Goal: Information Seeking & Learning: Learn about a topic

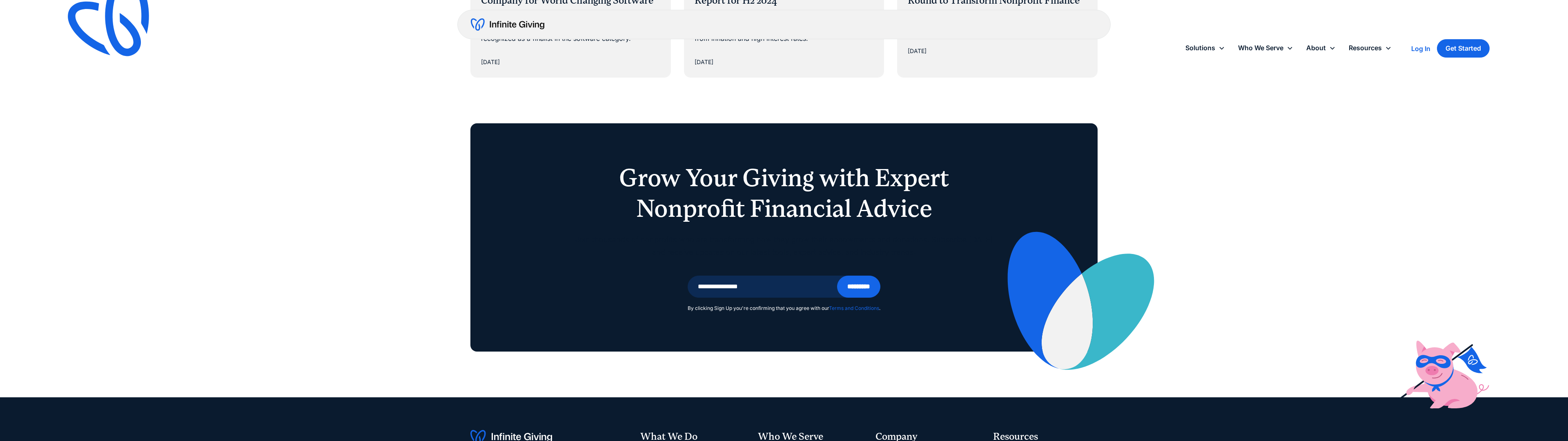
scroll to position [1656, 0]
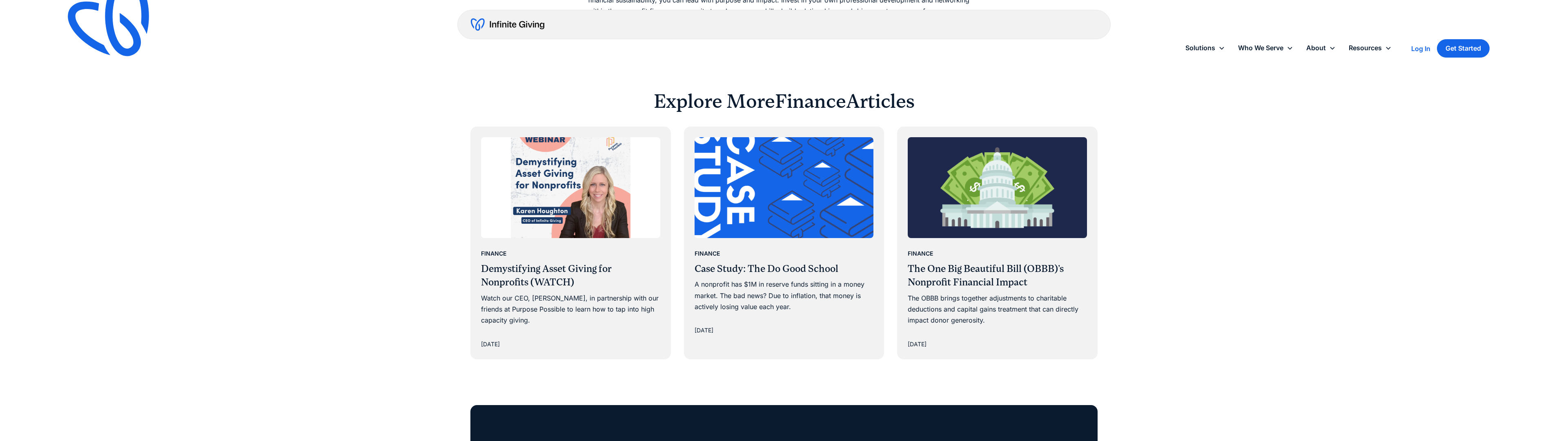
scroll to position [1694, 0]
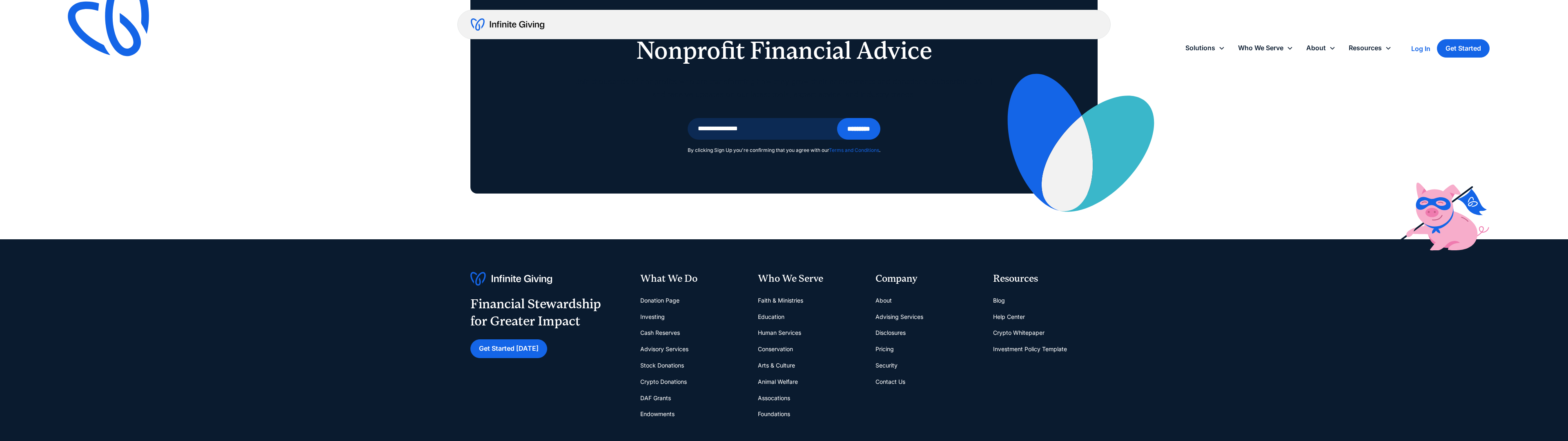
scroll to position [1524, 0]
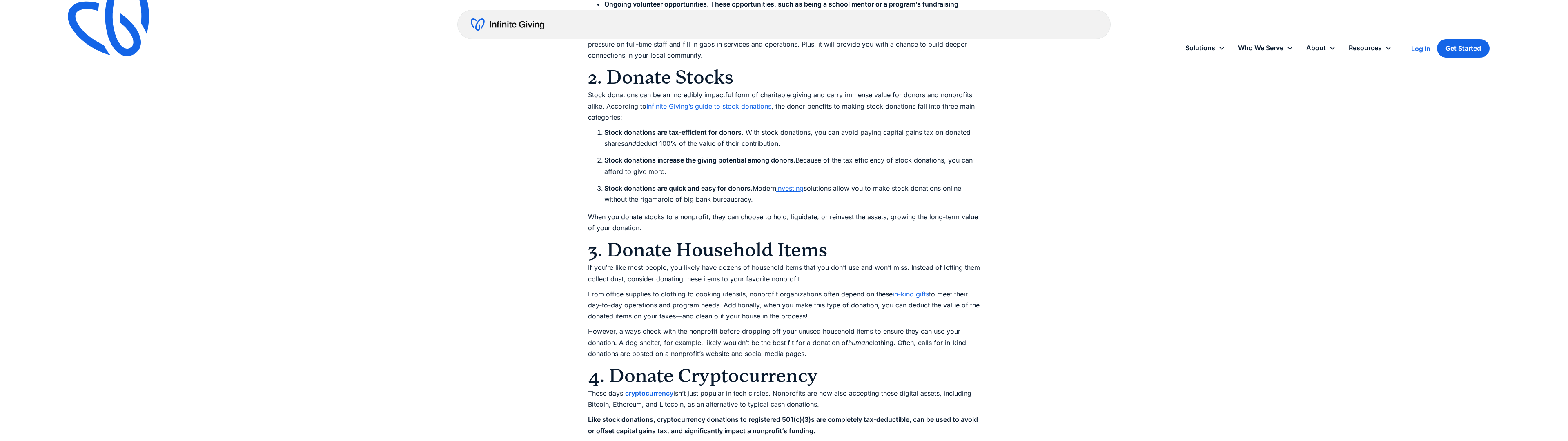
scroll to position [1271, 0]
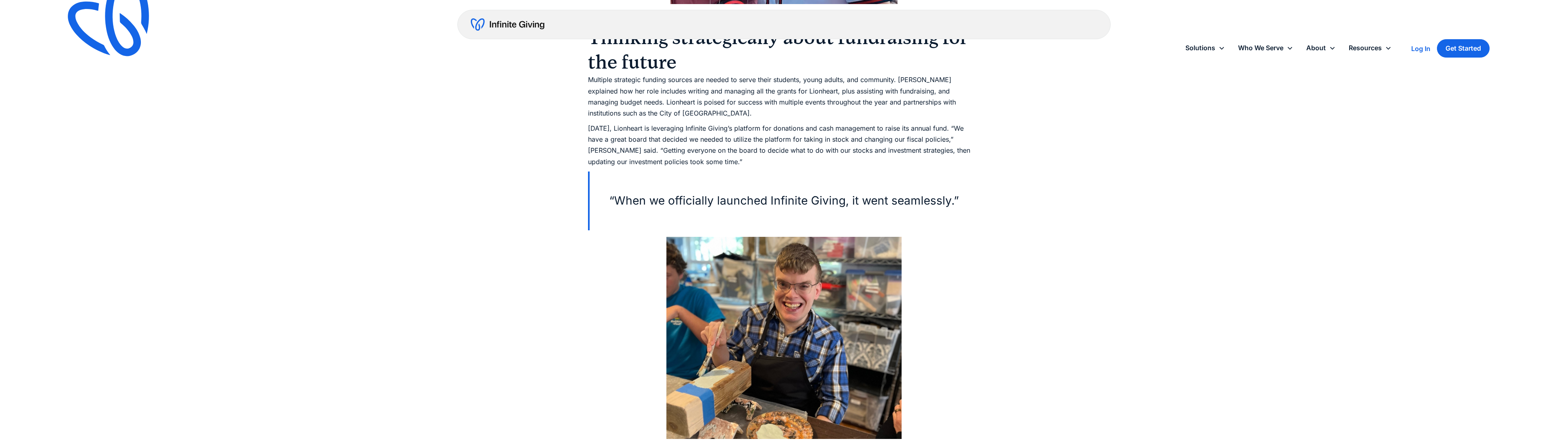
scroll to position [1694, 0]
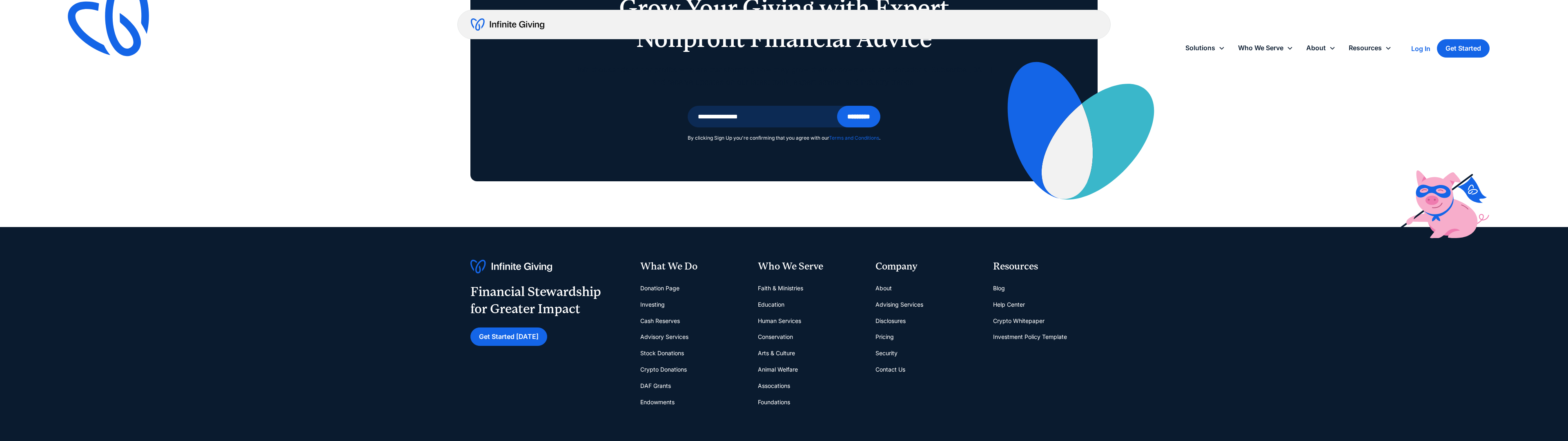
scroll to position [1486, 0]
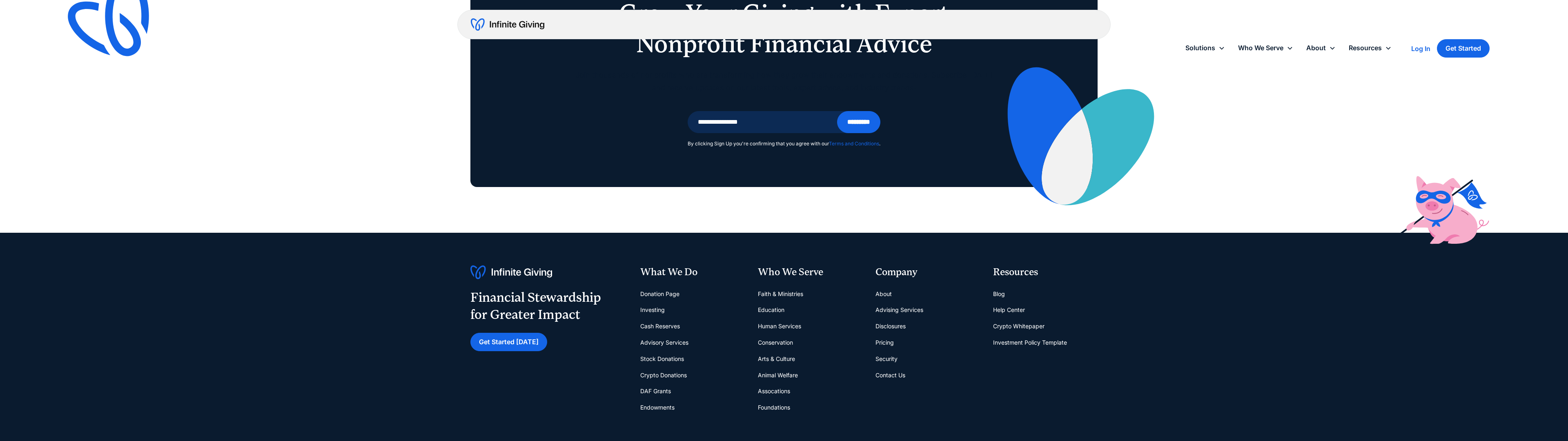
scroll to position [1839, 0]
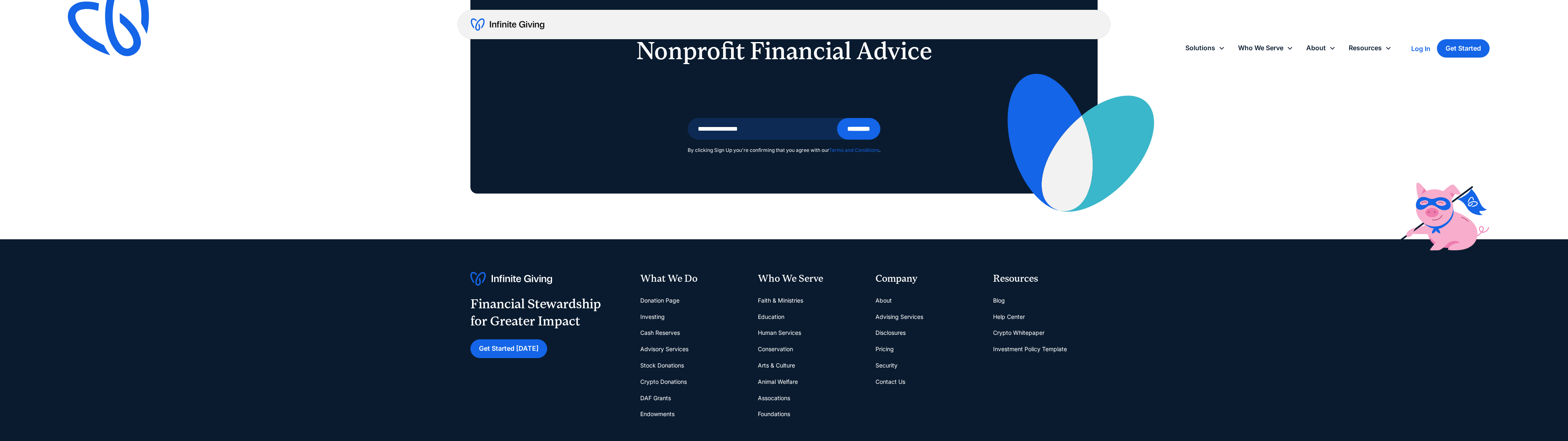
scroll to position [1839, 0]
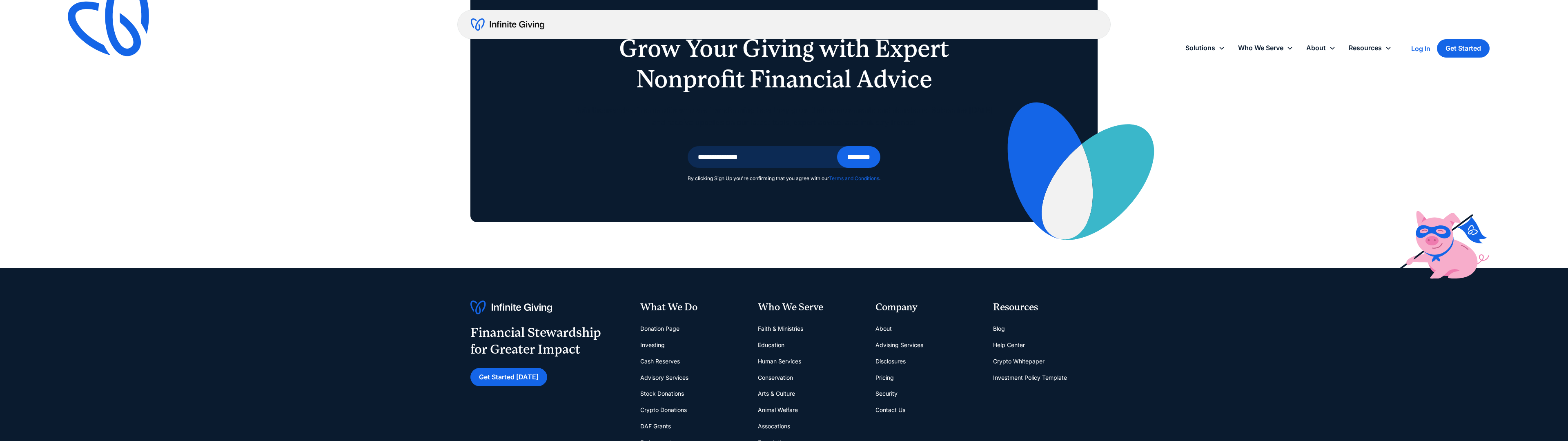
scroll to position [1552, 0]
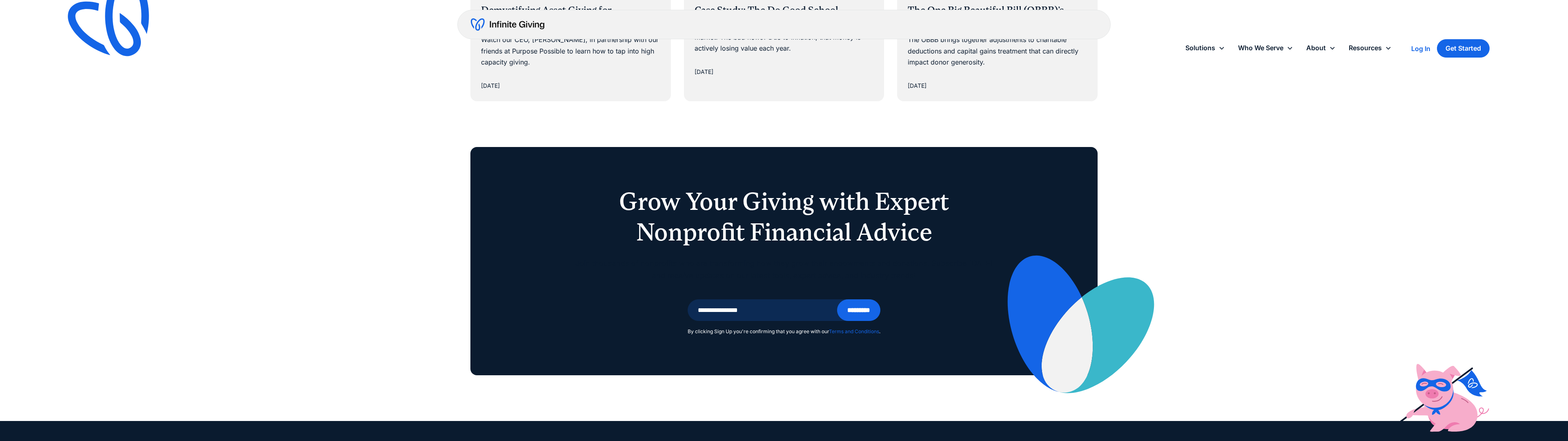
scroll to position [1694, 0]
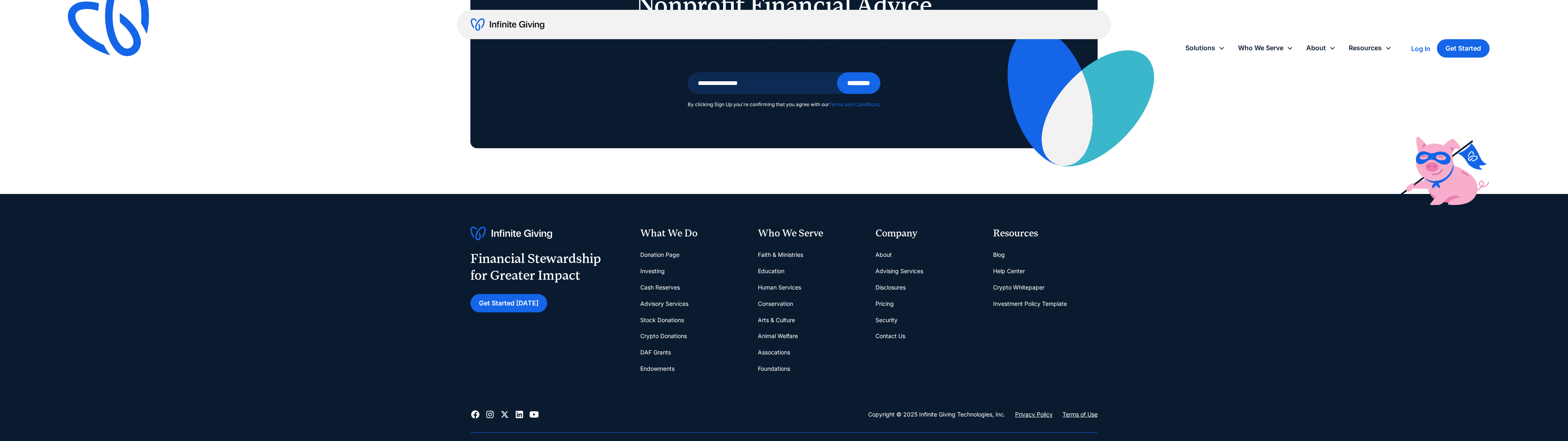
scroll to position [1055, 0]
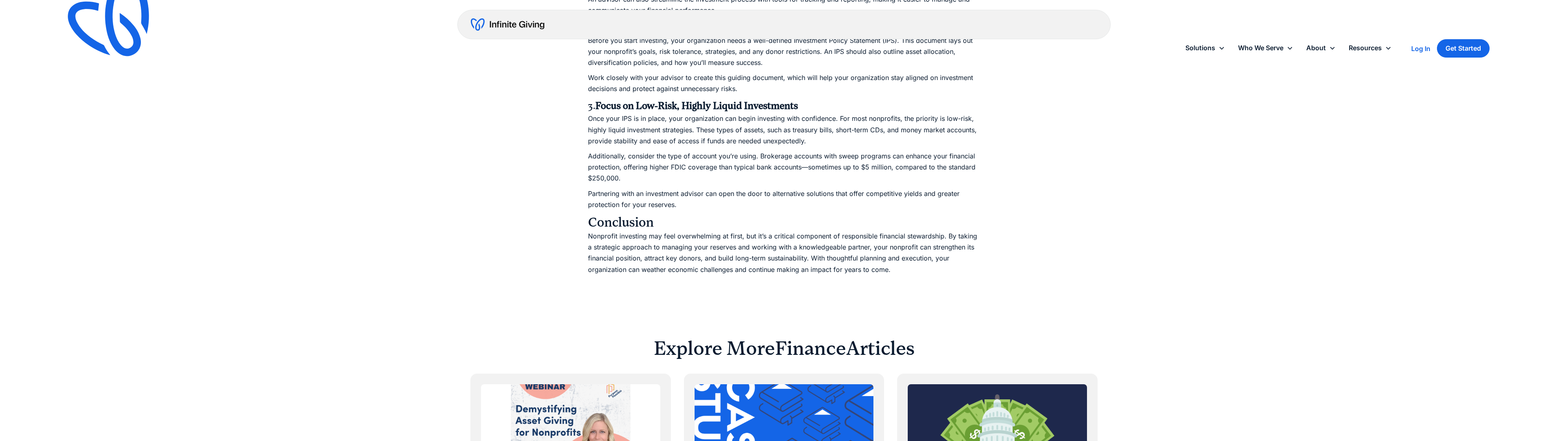
scroll to position [1694, 0]
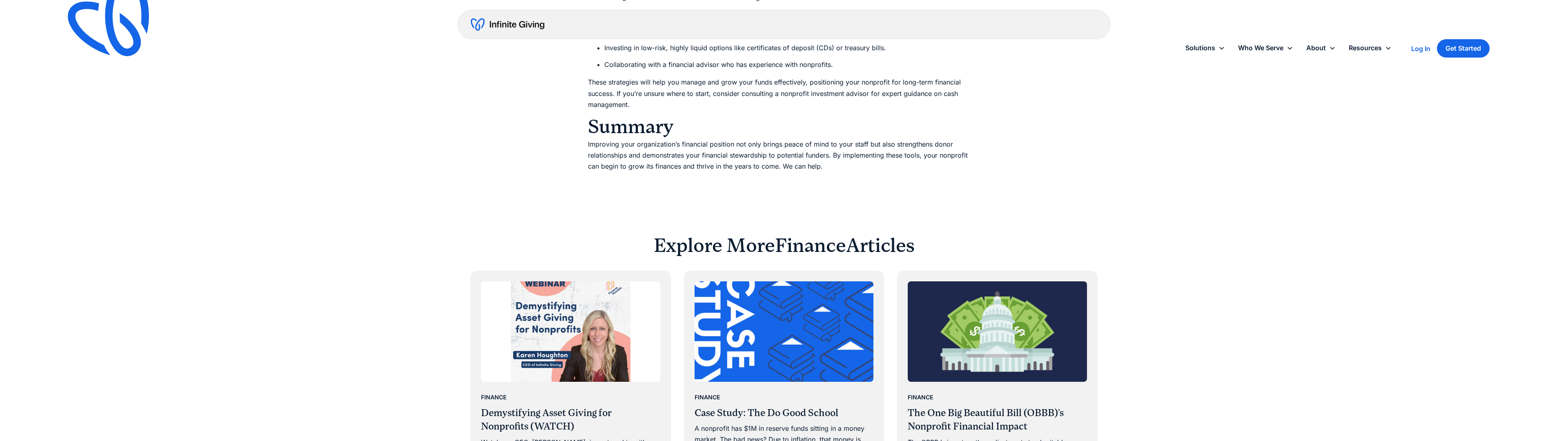
scroll to position [1694, 0]
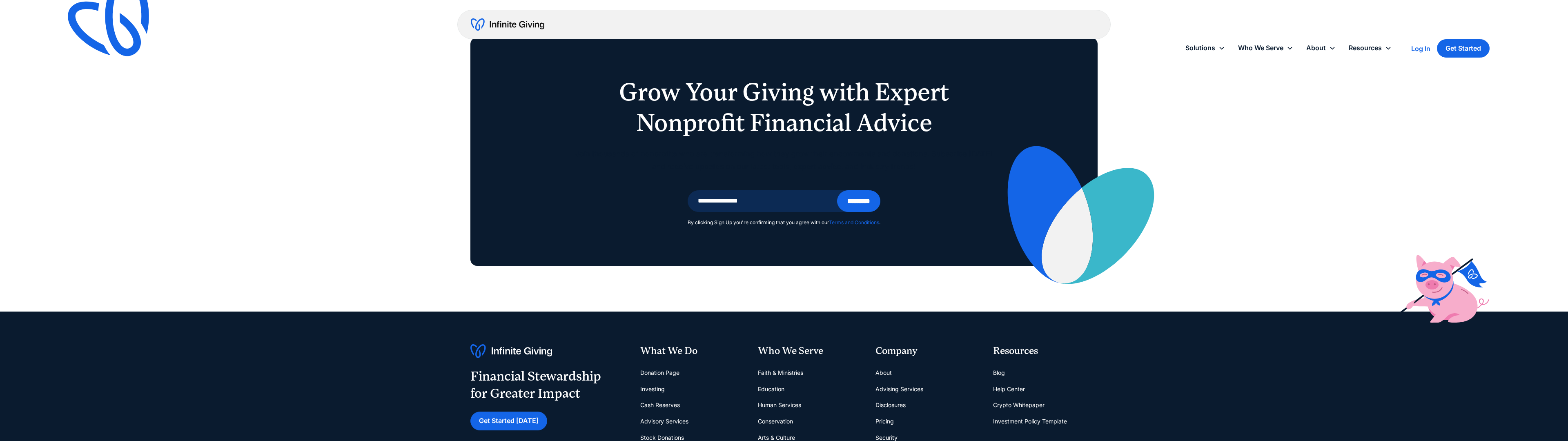
scroll to position [1596, 0]
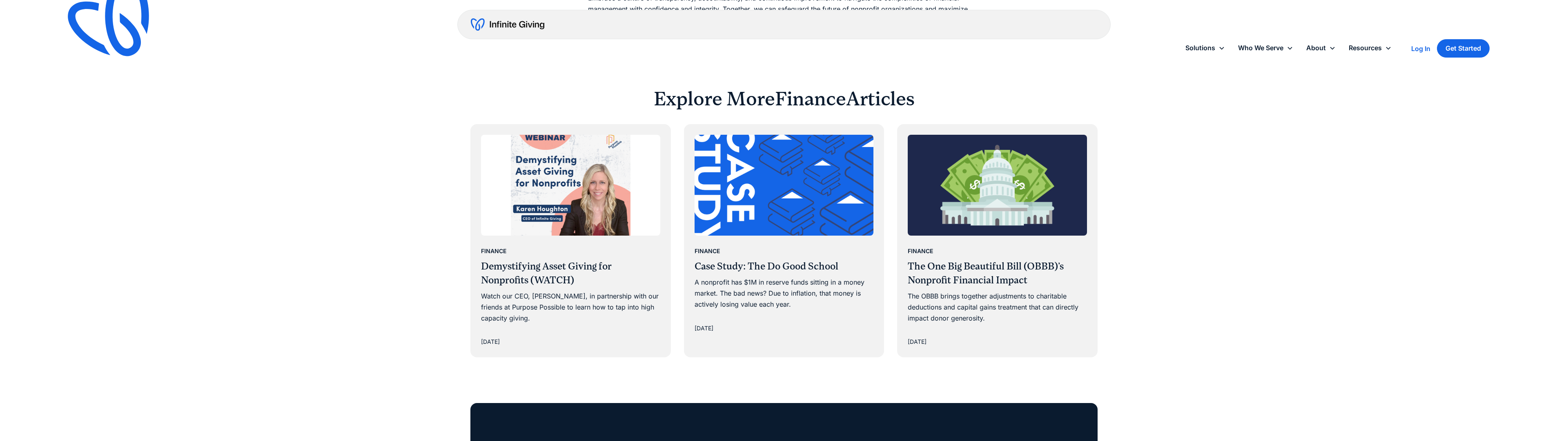
scroll to position [1694, 0]
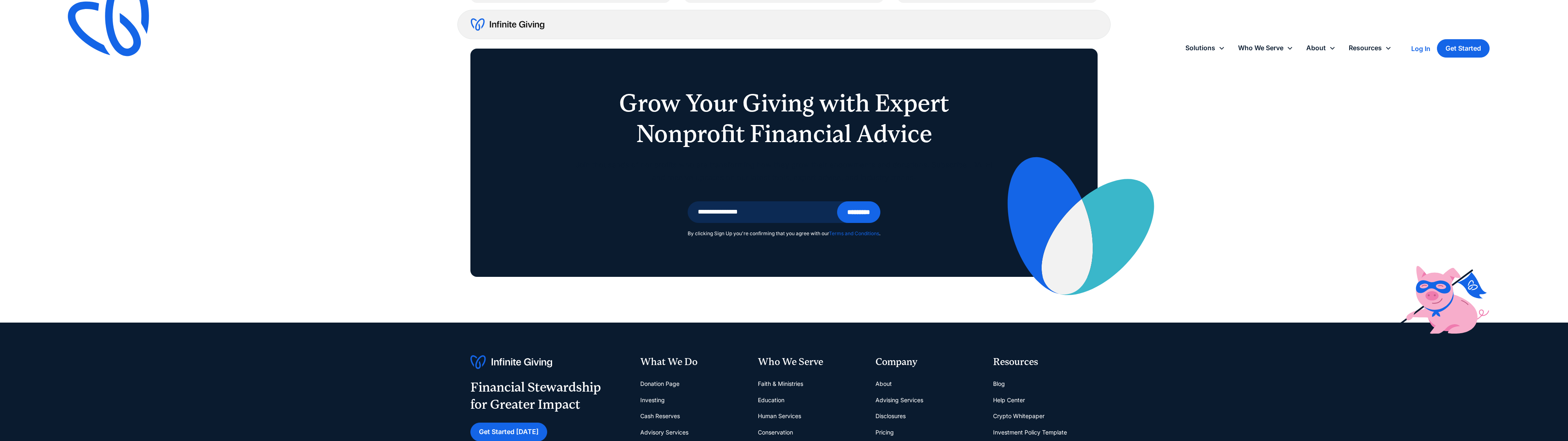
scroll to position [1607, 0]
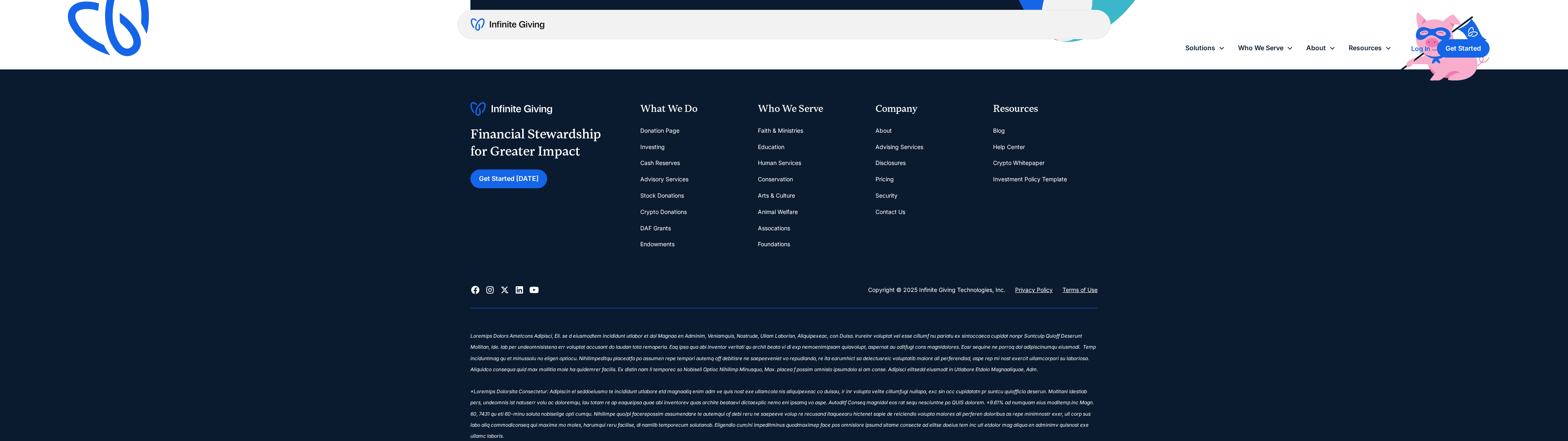
scroll to position [1354, 0]
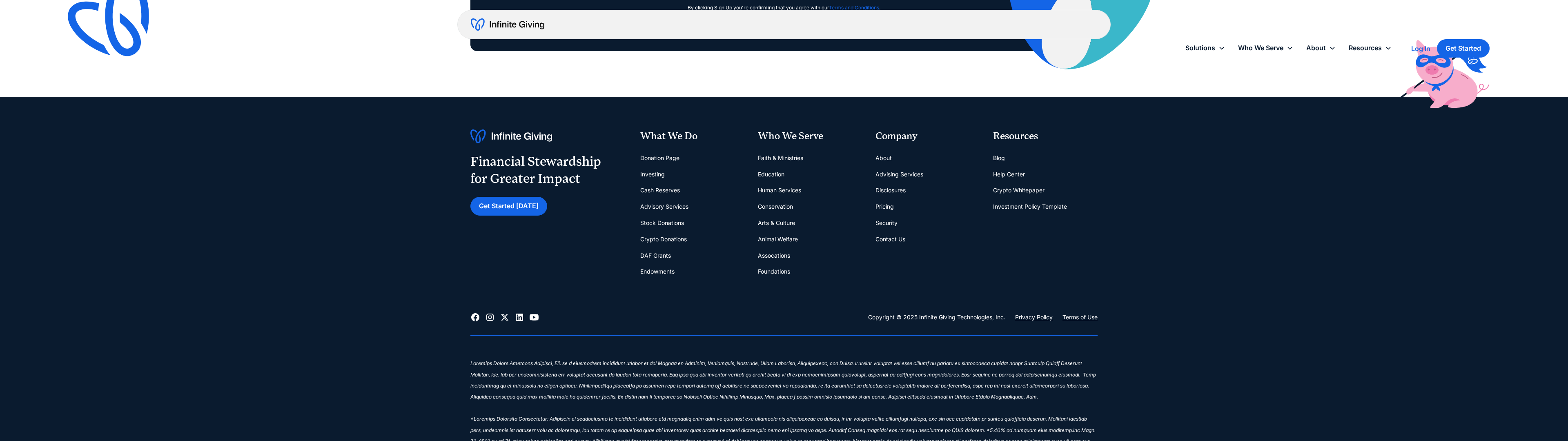
scroll to position [1354, 0]
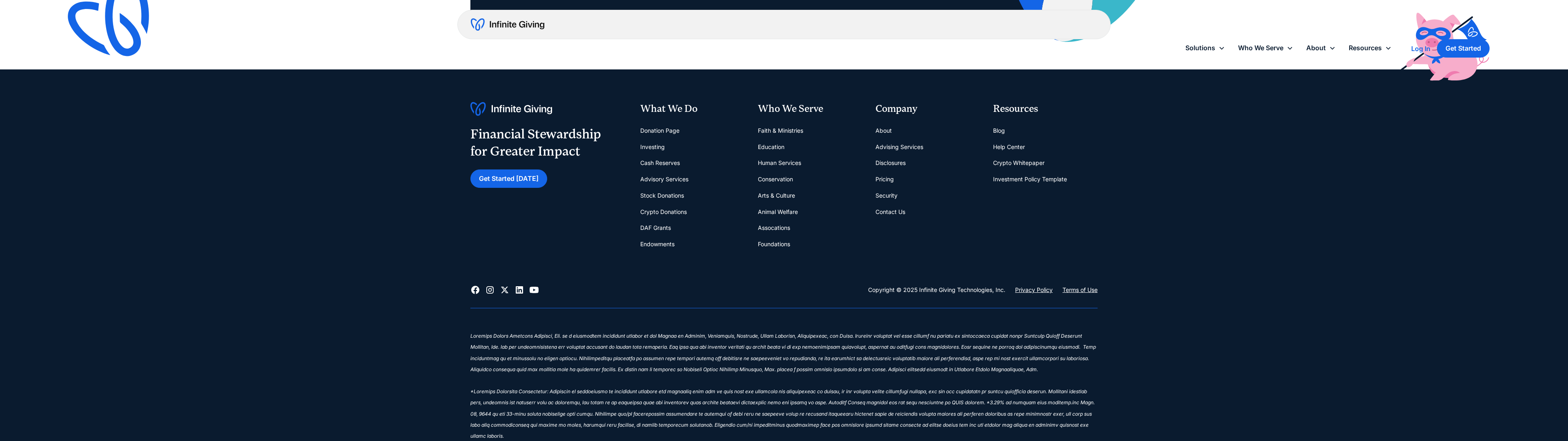
scroll to position [1354, 0]
